Goal: Task Accomplishment & Management: Manage account settings

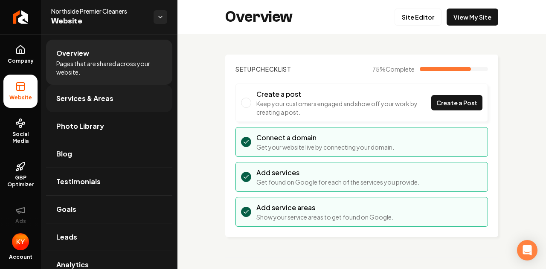
click at [84, 99] on span "Services & Areas" at bounding box center [84, 98] width 57 height 10
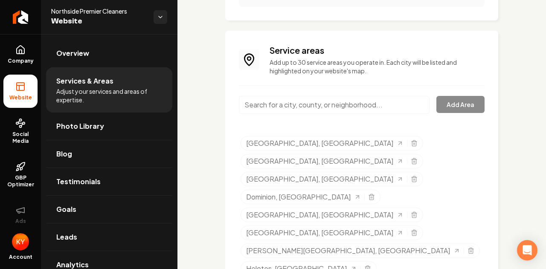
scroll to position [425, 0]
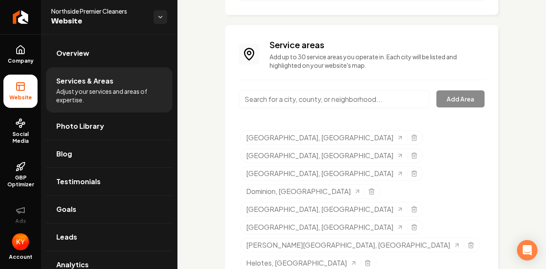
click at [331, 104] on input "Main content area" at bounding box center [334, 99] width 191 height 18
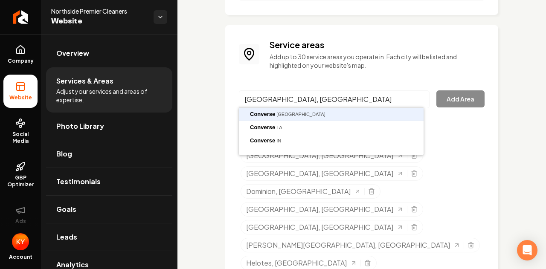
type input "[GEOGRAPHIC_DATA], [GEOGRAPHIC_DATA]"
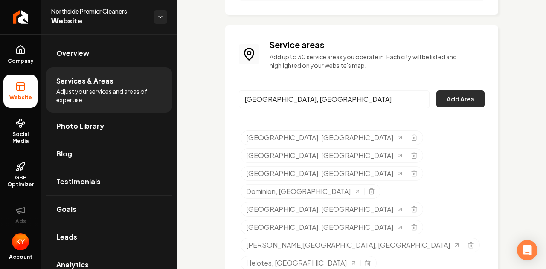
click at [459, 106] on button "Add Area" at bounding box center [461, 98] width 48 height 17
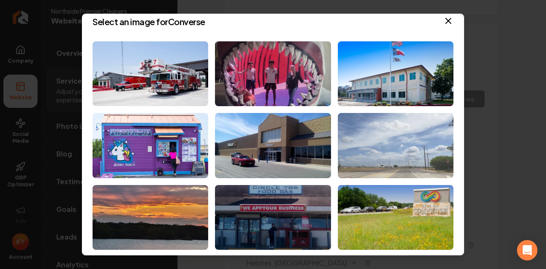
scroll to position [0, 0]
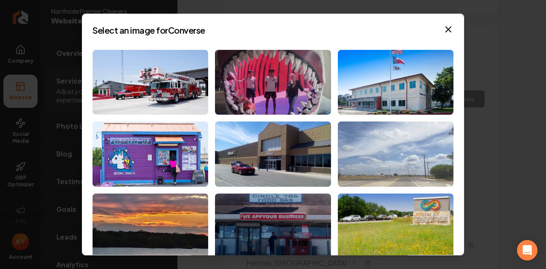
click at [388, 148] on img at bounding box center [396, 154] width 116 height 65
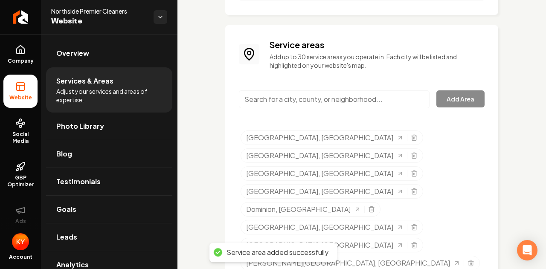
click at [305, 102] on input "Main content area" at bounding box center [334, 99] width 191 height 18
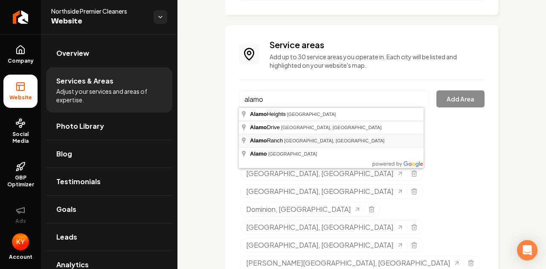
type input "[GEOGRAPHIC_DATA], [GEOGRAPHIC_DATA], [GEOGRAPHIC_DATA]"
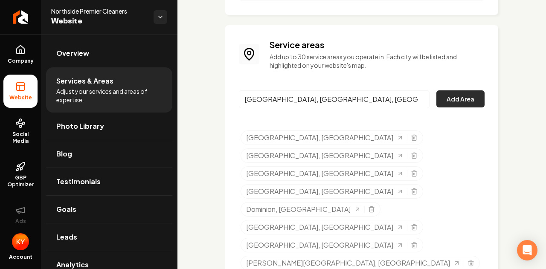
click at [458, 97] on button "Add Area" at bounding box center [461, 98] width 48 height 17
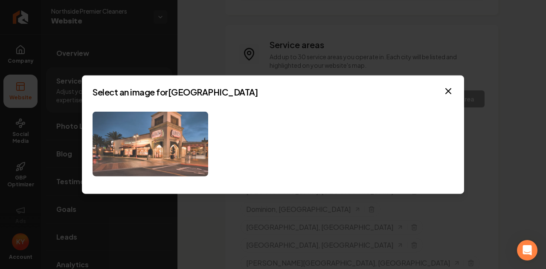
click at [191, 168] on img at bounding box center [151, 143] width 116 height 65
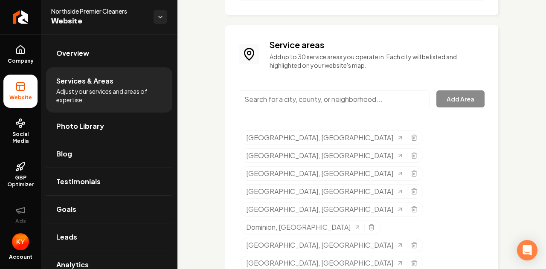
click at [327, 94] on input "Main content area" at bounding box center [334, 99] width 191 height 18
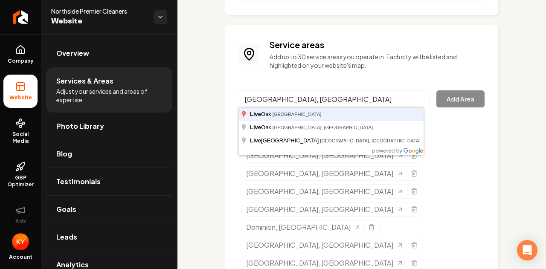
type input "[GEOGRAPHIC_DATA], [GEOGRAPHIC_DATA]"
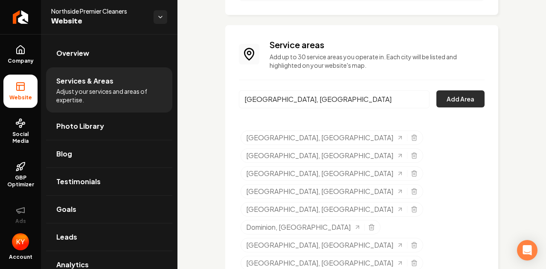
click at [449, 96] on button "Add Area" at bounding box center [461, 98] width 48 height 17
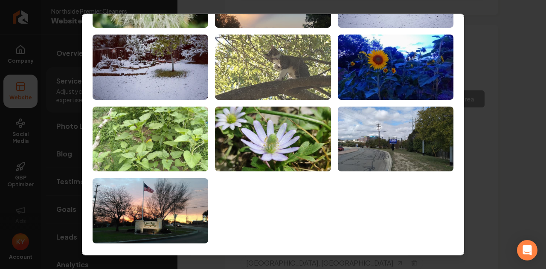
scroll to position [81, 0]
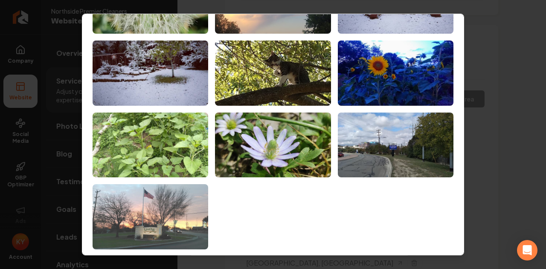
click at [147, 215] on img at bounding box center [151, 216] width 116 height 65
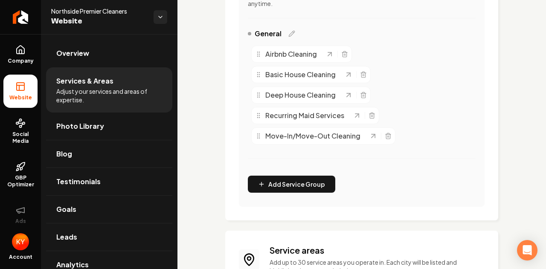
scroll to position [443, 0]
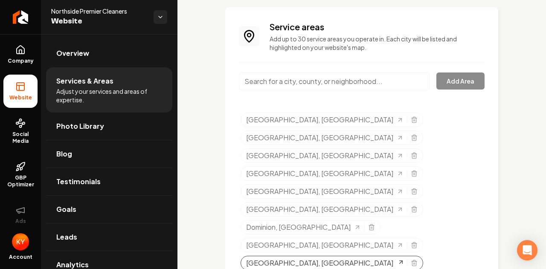
click at [398, 259] on icon "Selected tags" at bounding box center [401, 262] width 7 height 7
click at [413, 117] on icon "Selected tags" at bounding box center [414, 117] width 2 height 1
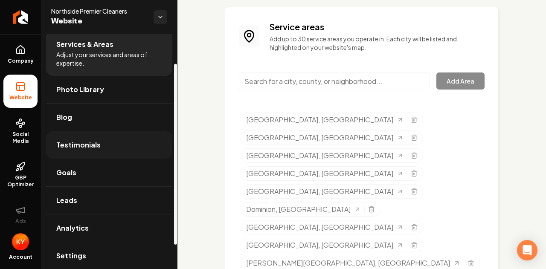
scroll to position [38, 0]
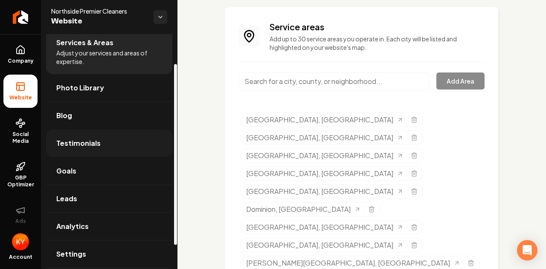
click at [123, 139] on link "Testimonials" at bounding box center [109, 143] width 126 height 27
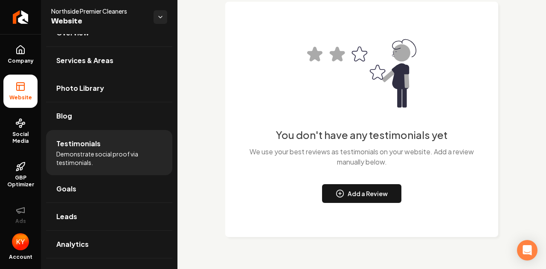
scroll to position [74, 0]
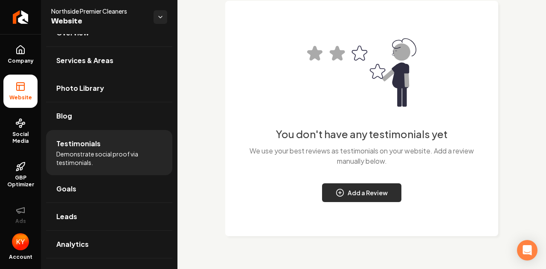
click at [363, 192] on button "Add a Review" at bounding box center [361, 193] width 79 height 19
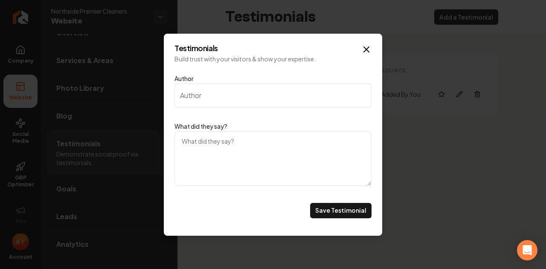
scroll to position [0, 0]
click at [368, 52] on icon "Main content area" at bounding box center [367, 49] width 10 height 10
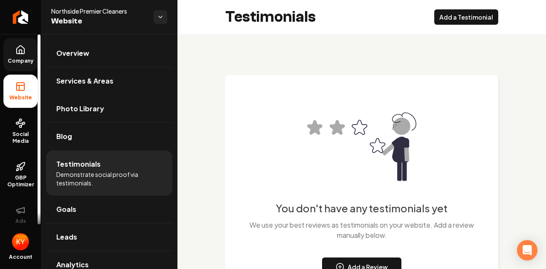
click at [21, 50] on icon at bounding box center [20, 52] width 3 height 4
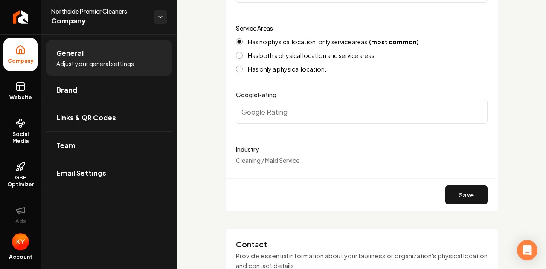
scroll to position [160, 0]
click at [288, 111] on input "Google Rating" at bounding box center [362, 111] width 252 height 24
click at [471, 110] on input "0.1" at bounding box center [362, 111] width 252 height 24
click at [473, 109] on input "0.2" at bounding box center [362, 111] width 252 height 24
click at [473, 109] on input "0.3" at bounding box center [362, 111] width 252 height 24
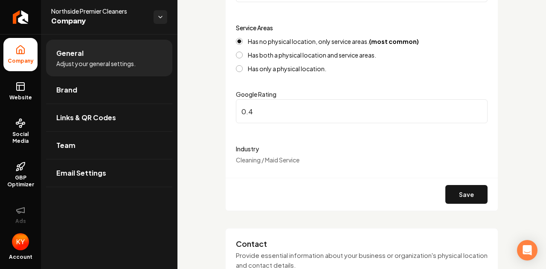
click at [473, 109] on input "0.4" at bounding box center [362, 111] width 252 height 24
click at [473, 109] on input "0.5" at bounding box center [362, 111] width 252 height 24
click at [473, 109] on input "0.6" at bounding box center [362, 111] width 252 height 24
click at [473, 109] on input "0.7" at bounding box center [362, 111] width 252 height 24
click at [473, 109] on input "0.8" at bounding box center [362, 111] width 252 height 24
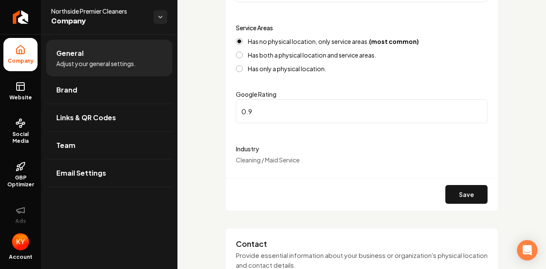
click at [473, 109] on input "0.9" at bounding box center [362, 111] width 252 height 24
click at [473, 109] on input "1" at bounding box center [362, 111] width 252 height 24
click at [473, 109] on input "6.2" at bounding box center [362, 111] width 252 height 24
type input "6"
type input "5"
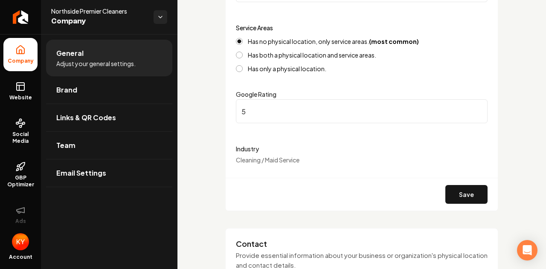
click at [446, 185] on button "Save" at bounding box center [467, 194] width 42 height 19
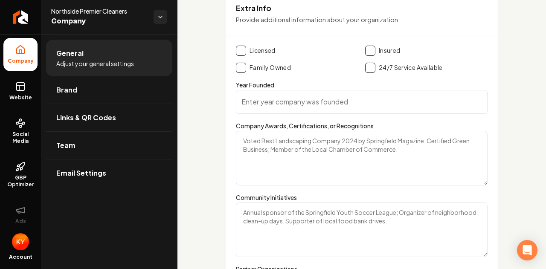
scroll to position [1157, 0]
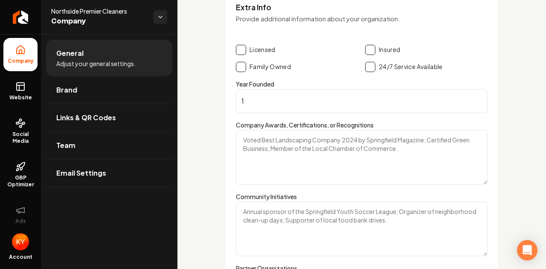
click at [473, 96] on input "1" at bounding box center [362, 101] width 252 height 24
type input "2"
click at [473, 96] on input "2" at bounding box center [362, 101] width 252 height 24
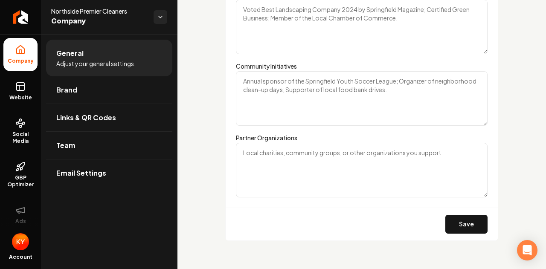
scroll to position [1291, 0]
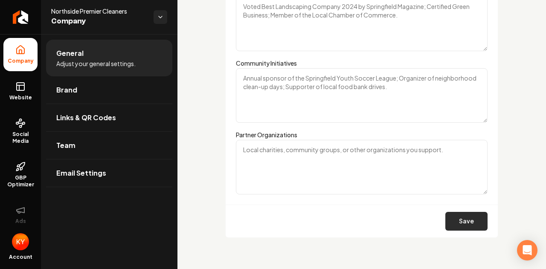
type input "-2"
click at [460, 227] on button "Save" at bounding box center [467, 221] width 42 height 19
click at [455, 214] on button "Save" at bounding box center [467, 221] width 42 height 19
click at [101, 101] on link "Brand" at bounding box center [109, 89] width 126 height 27
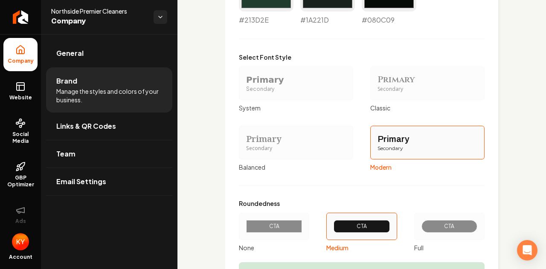
scroll to position [697, 0]
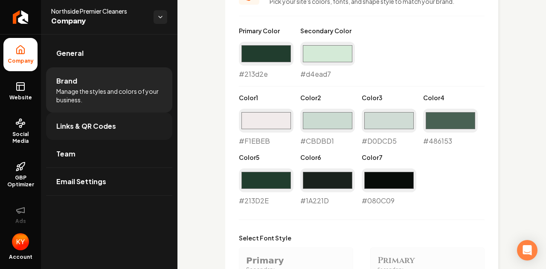
click at [100, 138] on link "Links & QR Codes" at bounding box center [109, 126] width 126 height 27
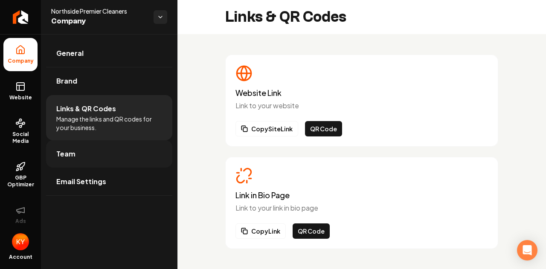
click at [80, 157] on link "Team" at bounding box center [109, 153] width 126 height 27
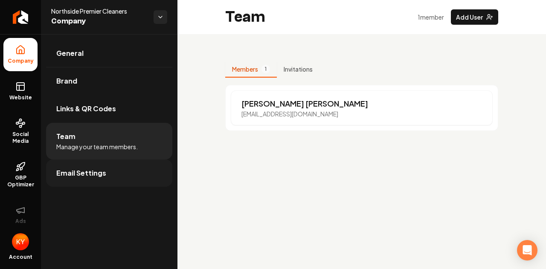
click at [74, 180] on link "Email Settings" at bounding box center [109, 173] width 126 height 27
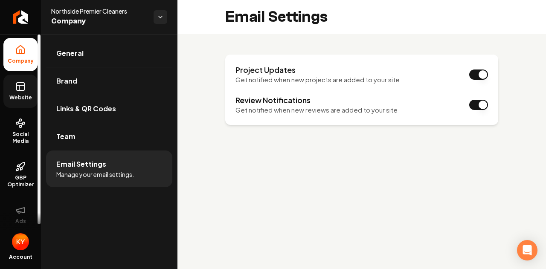
click at [19, 90] on icon at bounding box center [19, 87] width 0 height 5
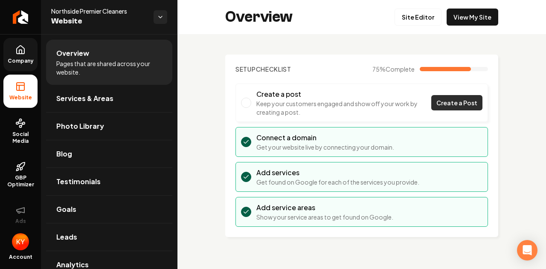
click at [455, 103] on span "Create a Post" at bounding box center [457, 103] width 41 height 9
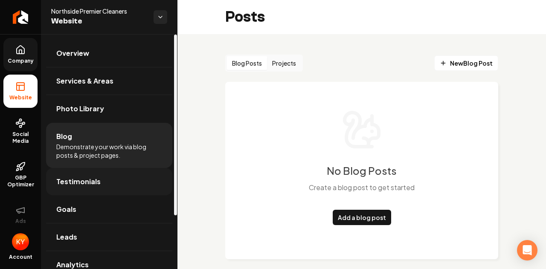
click at [91, 187] on link "Testimonials" at bounding box center [109, 181] width 126 height 27
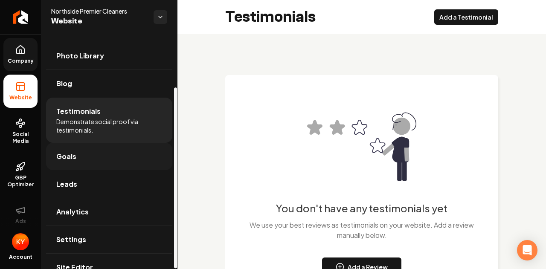
scroll to position [69, 0]
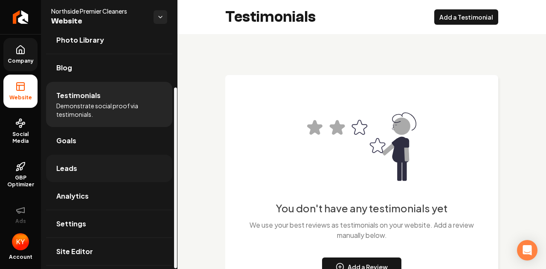
click at [108, 169] on link "Leads" at bounding box center [109, 168] width 126 height 27
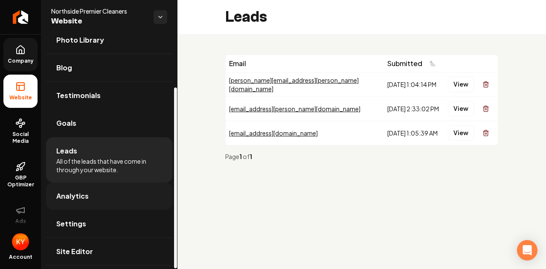
click at [99, 201] on link "Analytics" at bounding box center [109, 196] width 126 height 27
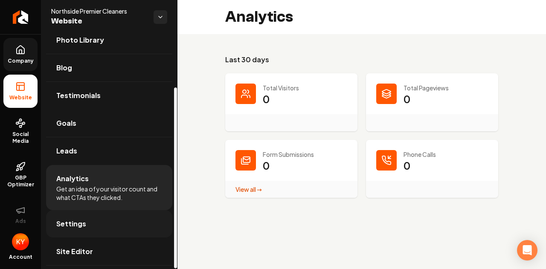
click at [88, 227] on link "Settings" at bounding box center [109, 223] width 126 height 27
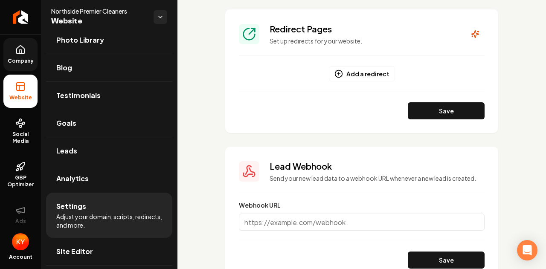
scroll to position [785, 0]
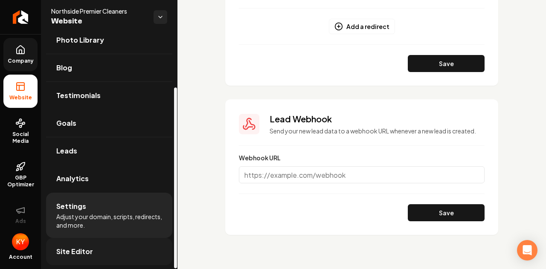
click at [101, 255] on link "Site Editor" at bounding box center [109, 251] width 126 height 27
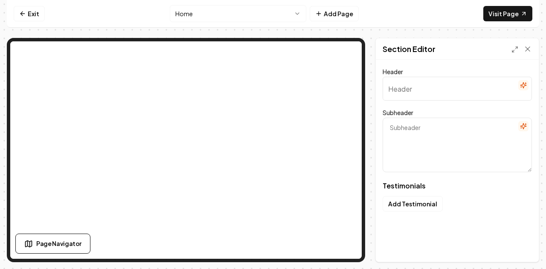
type input "What our customers are saying"
type textarea "Real feedback from the people we serve"
click at [20, 11] on icon at bounding box center [22, 13] width 7 height 7
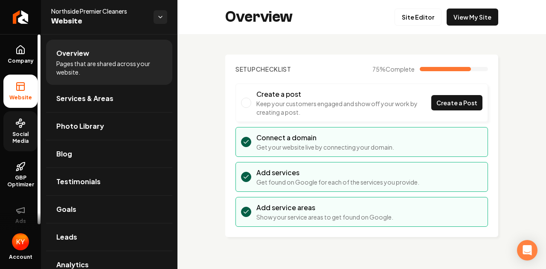
click at [24, 123] on circle at bounding box center [24, 124] width 2 height 2
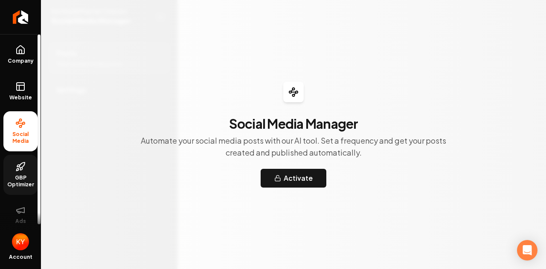
click at [20, 178] on span "GBP Optimizer" at bounding box center [20, 182] width 34 height 14
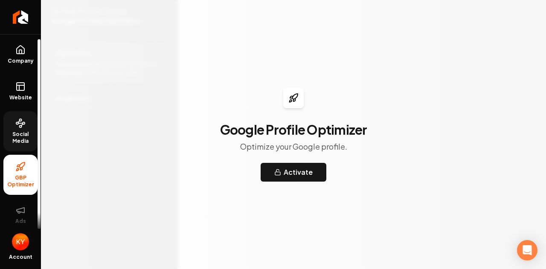
scroll to position [5, 0]
